Goal: Task Accomplishment & Management: Manage account settings

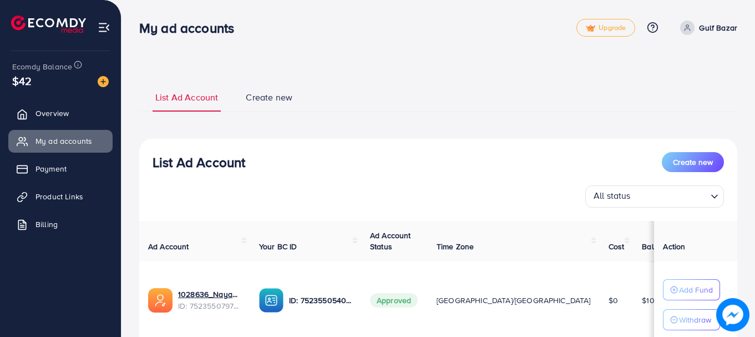
scroll to position [83, 0]
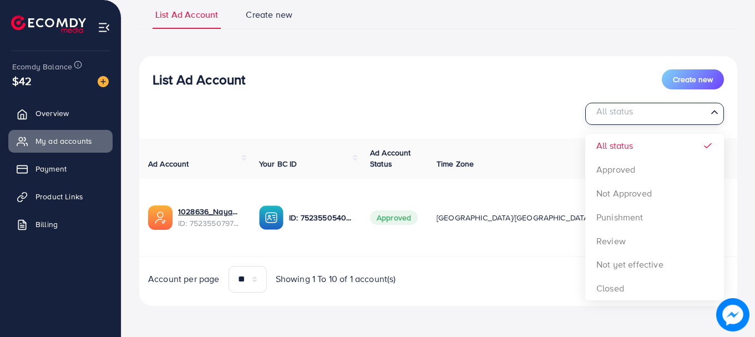
click at [672, 118] on input "Search for option" at bounding box center [648, 113] width 116 height 17
click at [549, 94] on div "List Ad Account Create new All status Loading... All status Approved Not Approv…" at bounding box center [438, 96] width 598 height 55
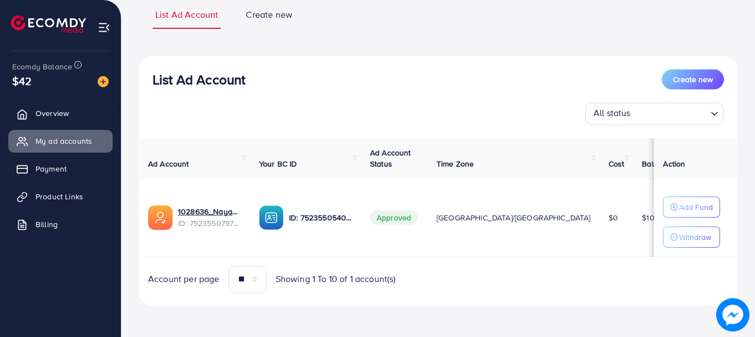
click at [716, 113] on polyline "Search for option" at bounding box center [715, 114] width 6 height 3
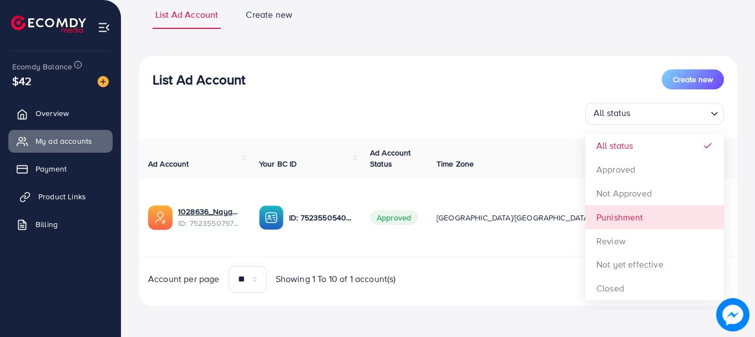
click at [52, 194] on span "Product Links" at bounding box center [62, 196] width 48 height 11
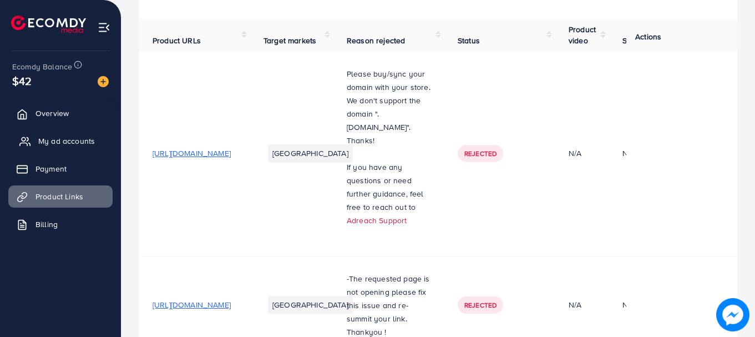
scroll to position [66, 0]
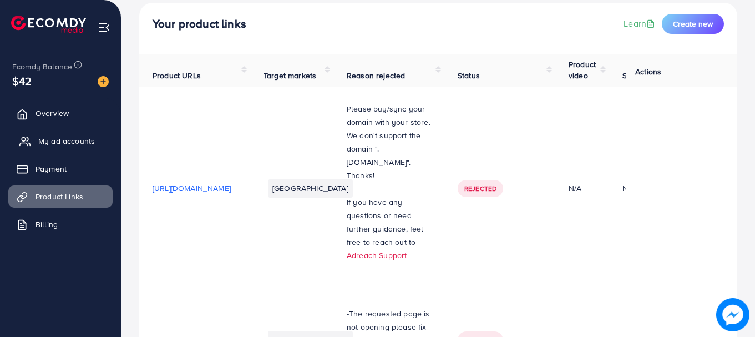
click at [43, 145] on span "My ad accounts" at bounding box center [66, 140] width 57 height 11
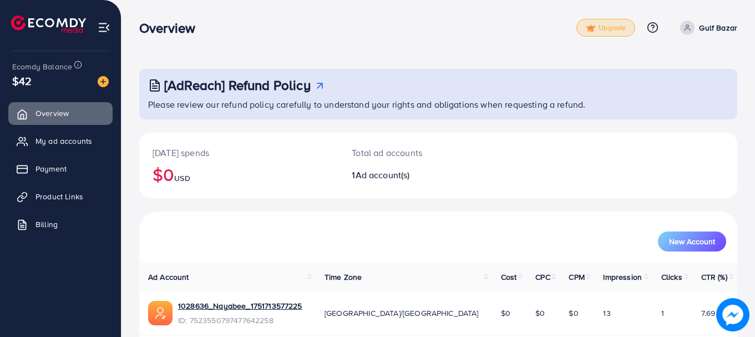
click at [588, 24] on img at bounding box center [590, 28] width 9 height 8
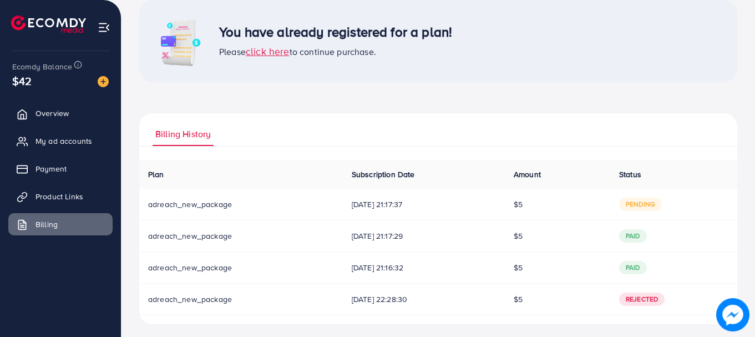
scroll to position [74, 0]
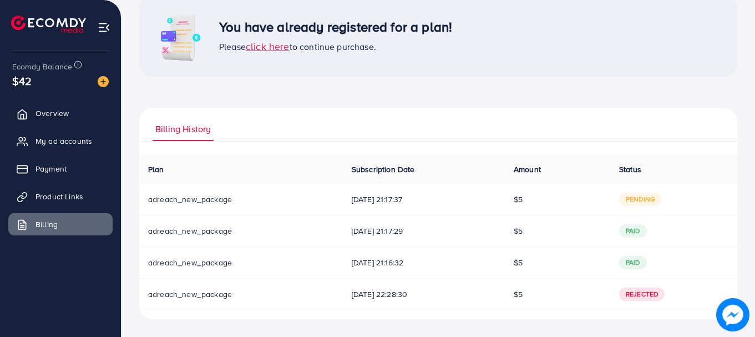
drag, startPoint x: 745, startPoint y: 224, endPoint x: 742, endPoint y: 229, distance: 6.3
click at [742, 229] on div "You have already registered for a plan! Please click here to continue purchase.…" at bounding box center [437, 131] width 633 height 410
drag, startPoint x: 739, startPoint y: 237, endPoint x: 739, endPoint y: 225, distance: 12.8
click at [739, 225] on div "You have already registered for a plan! Please click here to continue purchase.…" at bounding box center [437, 131] width 633 height 410
click at [739, 222] on div "You have already registered for a plan! Please click here to continue purchase.…" at bounding box center [437, 131] width 633 height 410
